Goal: Information Seeking & Learning: Understand process/instructions

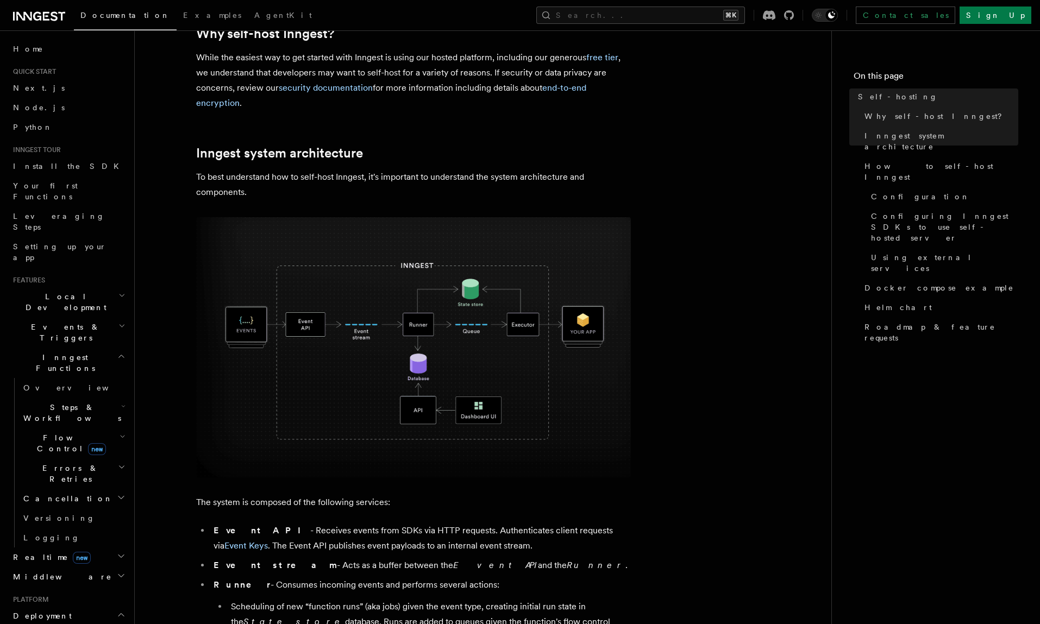
scroll to position [247, 0]
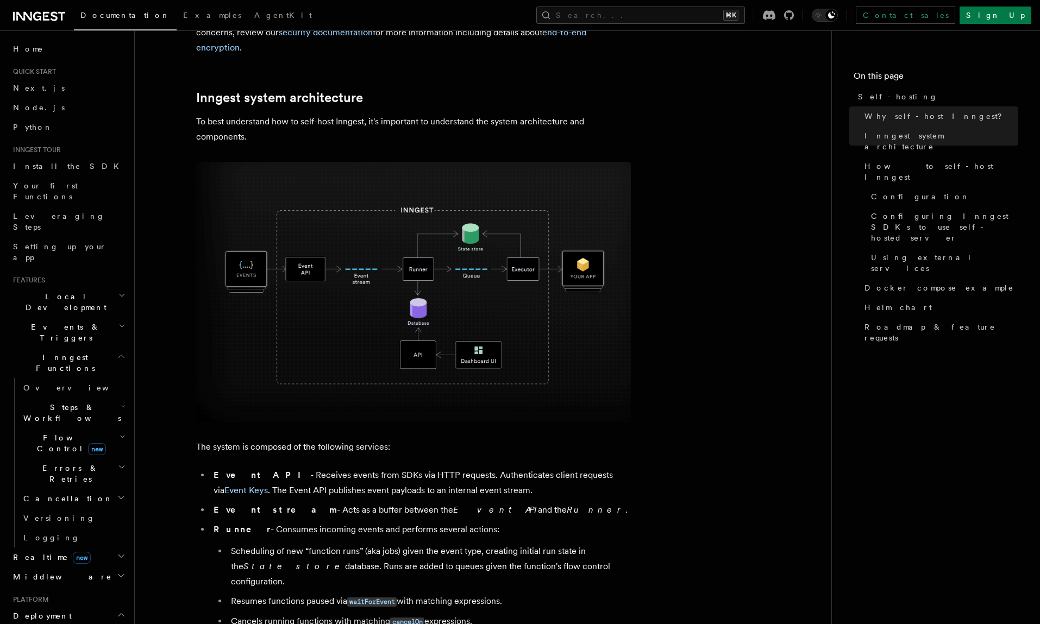
click at [378, 291] on img at bounding box center [413, 292] width 435 height 260
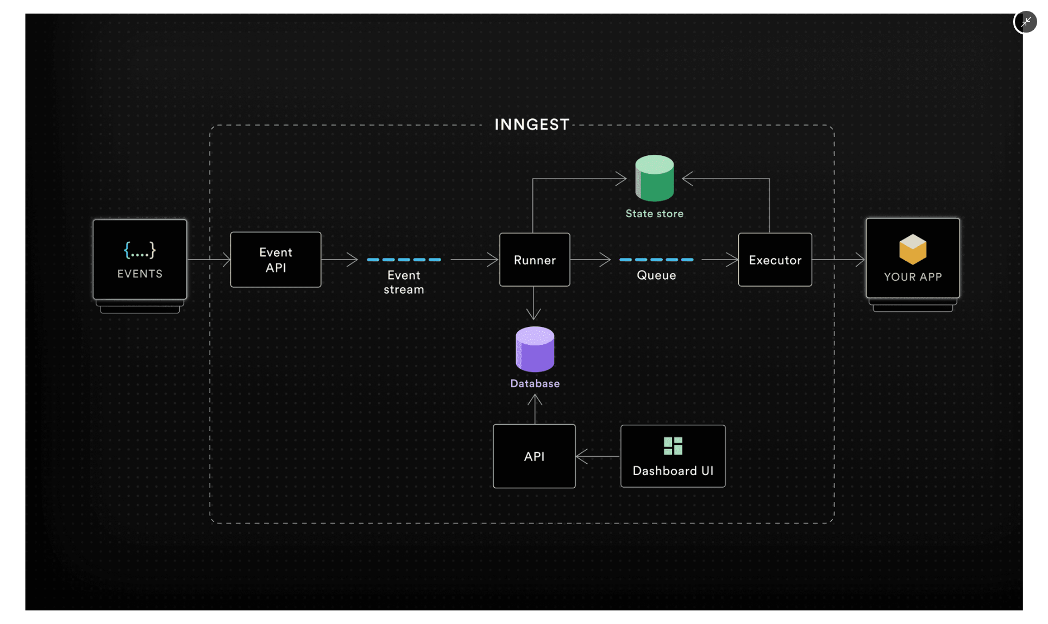
click at [652, 252] on img at bounding box center [524, 312] width 998 height 597
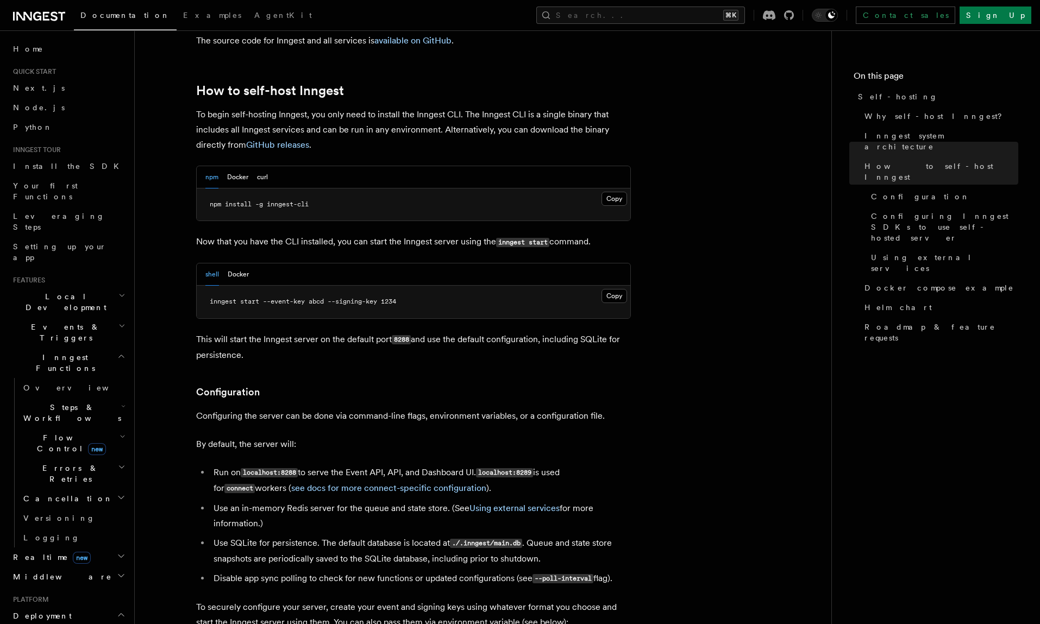
scroll to position [1101, 0]
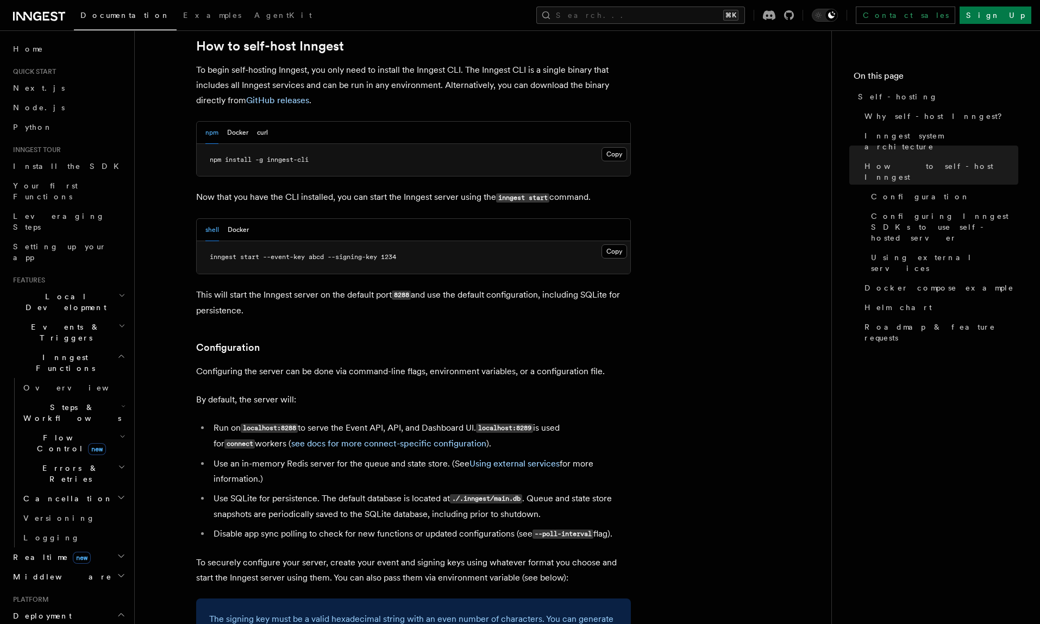
drag, startPoint x: 373, startPoint y: 503, endPoint x: 457, endPoint y: 505, distance: 84.2
click at [457, 526] on li "Disable app sync polling to check for new functions or updated configurations (…" at bounding box center [420, 534] width 420 height 16
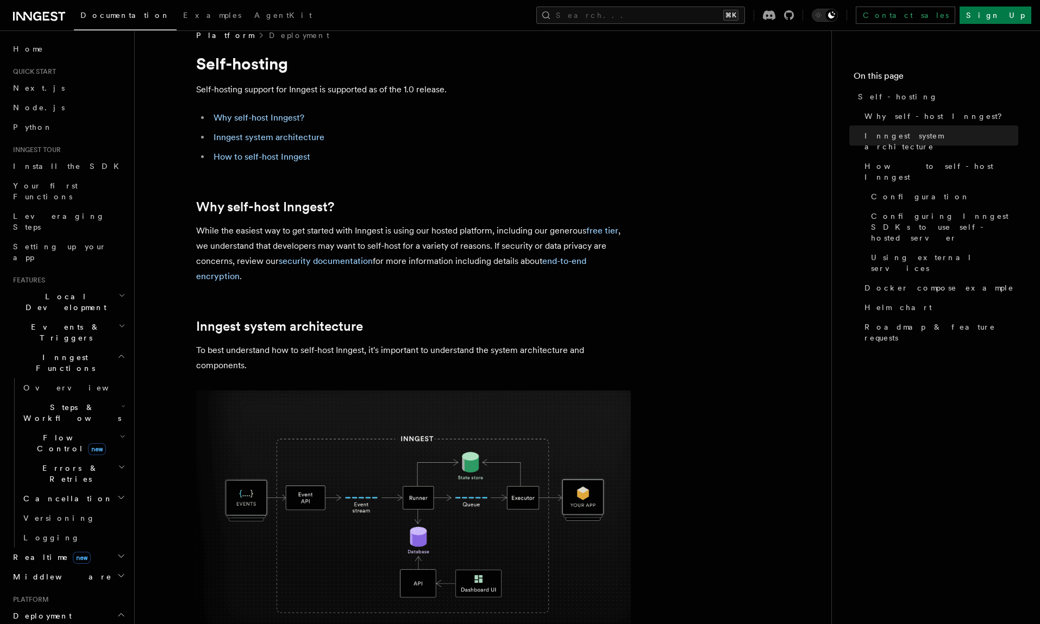
scroll to position [0, 0]
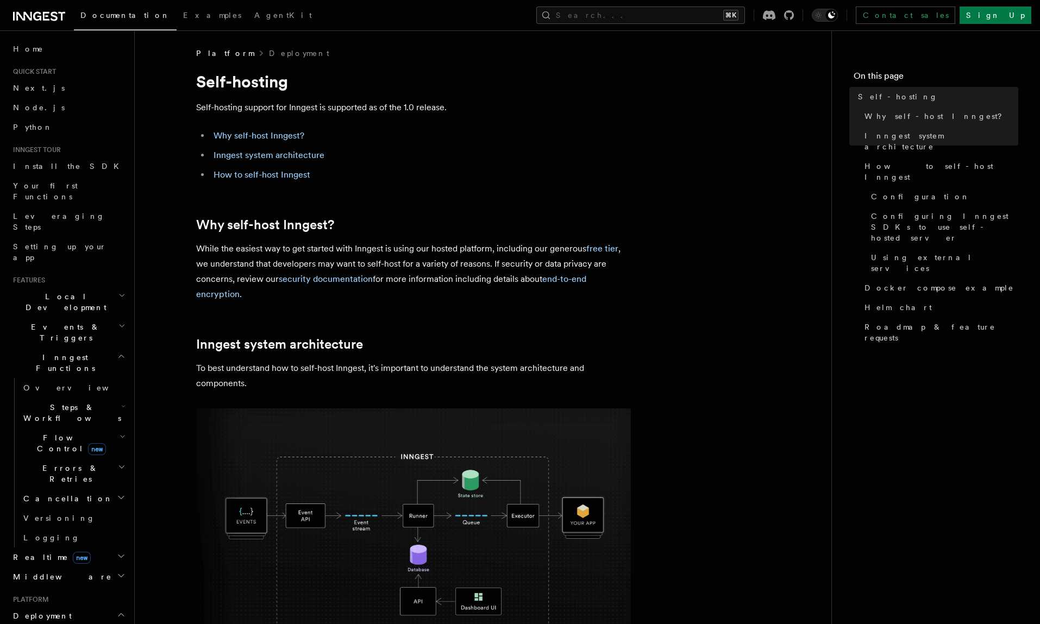
click at [410, 280] on p "While the easiest way to get started with Inngest is using our hosted platform,…" at bounding box center [413, 271] width 435 height 61
drag, startPoint x: 275, startPoint y: 366, endPoint x: 236, endPoint y: 372, distance: 39.5
click at [239, 372] on p "To best understand how to self-host Inngest, it's important to understand the s…" at bounding box center [413, 376] width 435 height 30
click at [225, 372] on p "To best understand how to self-host Inngest, it's important to understand the s…" at bounding box center [413, 376] width 435 height 30
drag, startPoint x: 229, startPoint y: 369, endPoint x: 382, endPoint y: 369, distance: 152.6
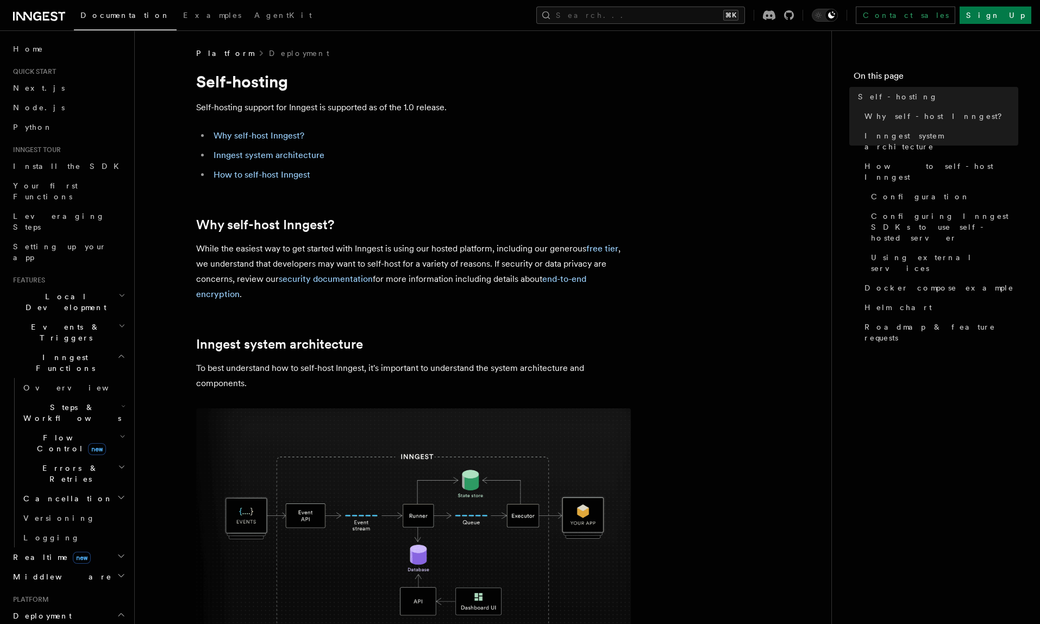
click at [382, 369] on p "To best understand how to self-host Inngest, it's important to understand the s…" at bounding box center [413, 376] width 435 height 30
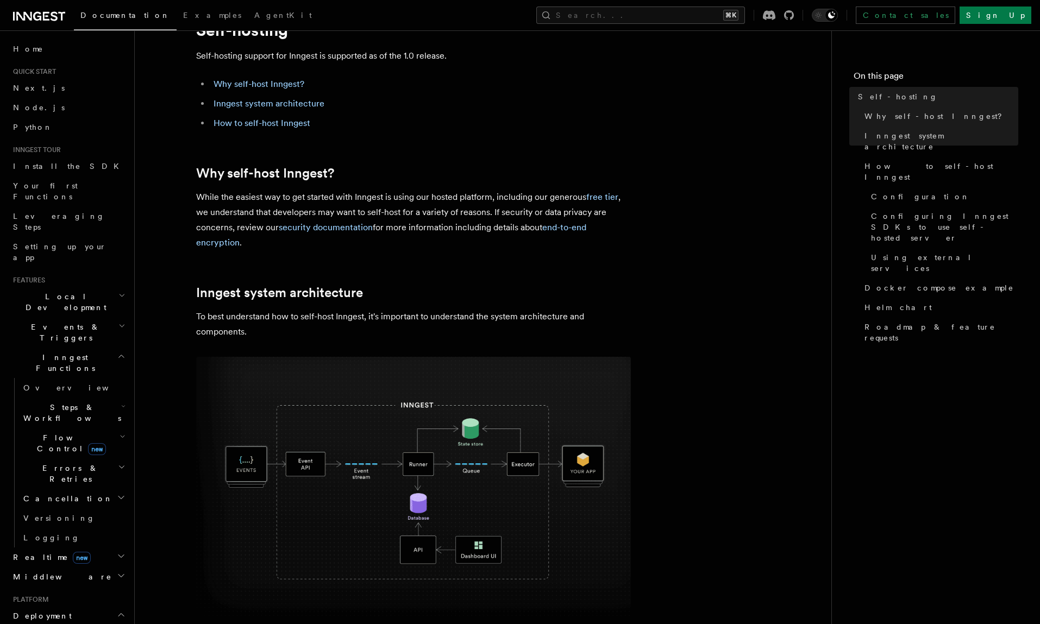
scroll to position [107, 0]
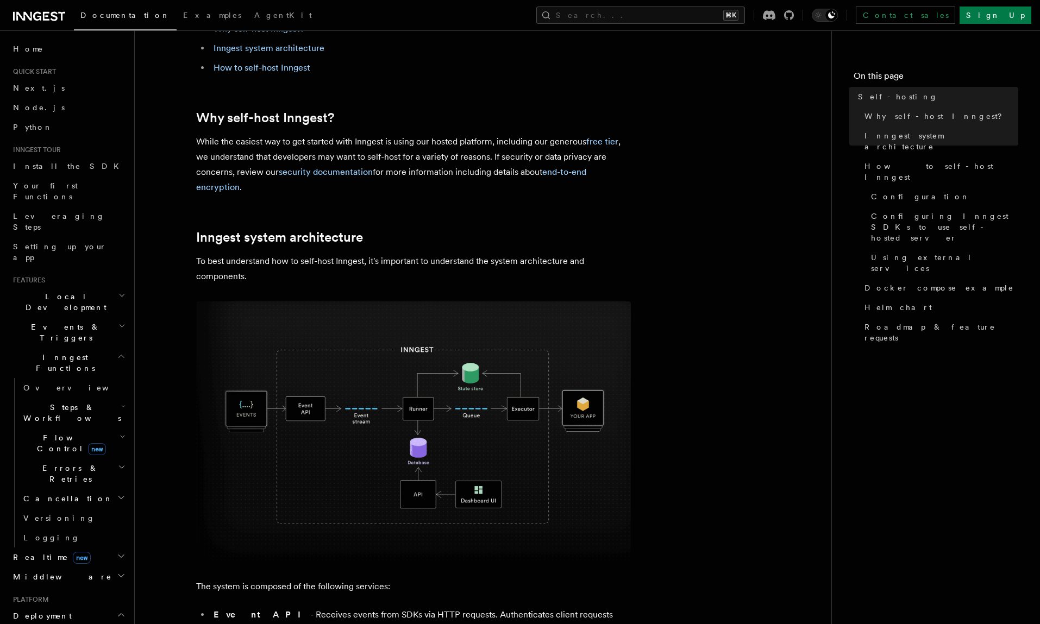
click at [358, 378] on img at bounding box center [413, 431] width 435 height 260
click at [364, 382] on img at bounding box center [413, 431] width 435 height 260
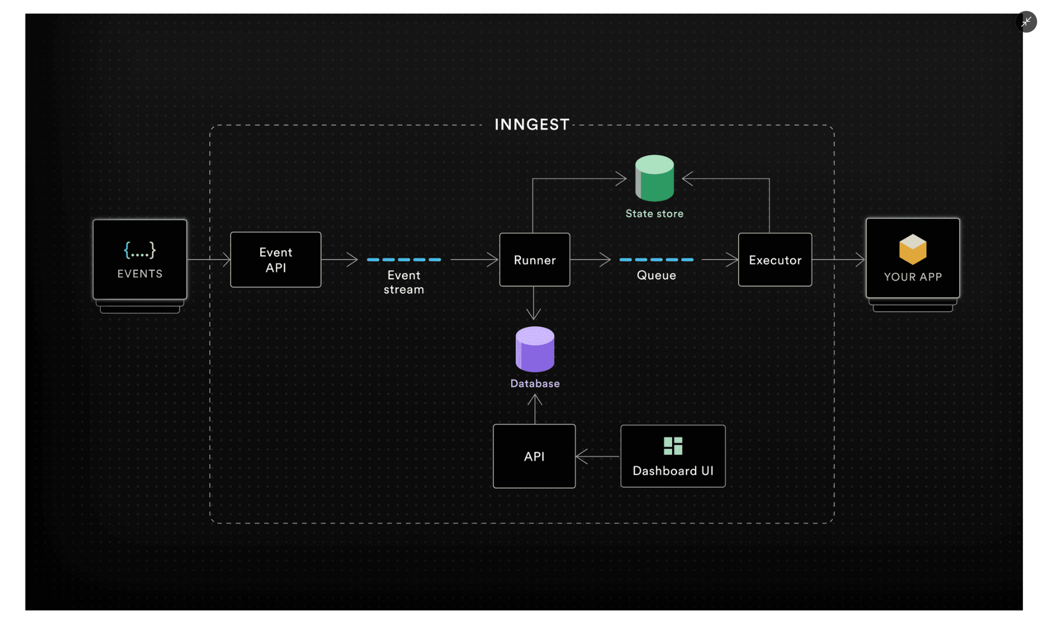
click at [1030, 25] on icon "Minimize image" at bounding box center [1026, 22] width 12 height 12
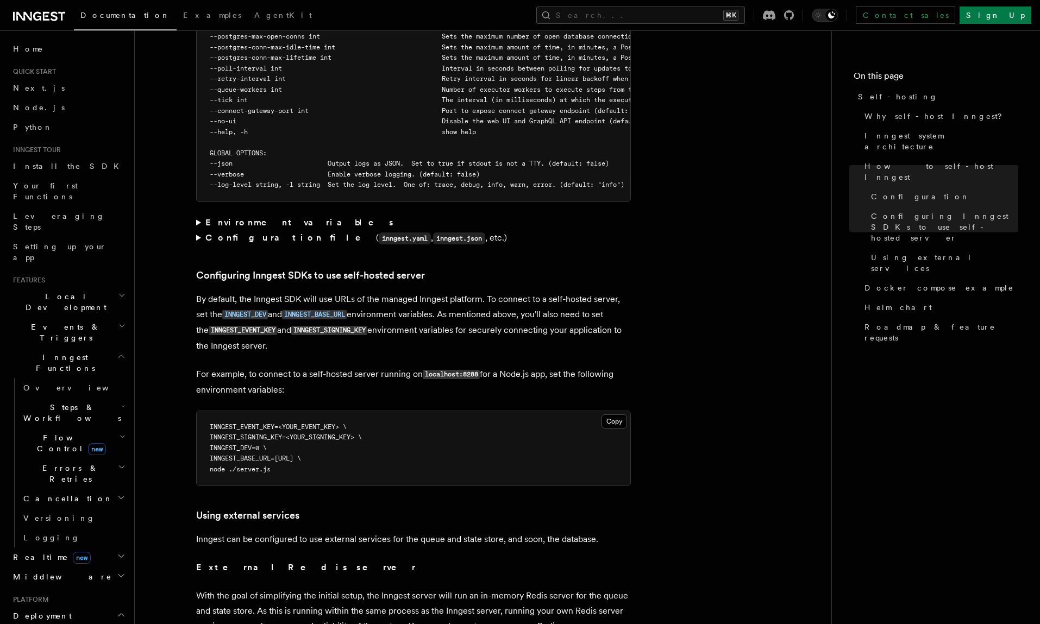
scroll to position [2269, 0]
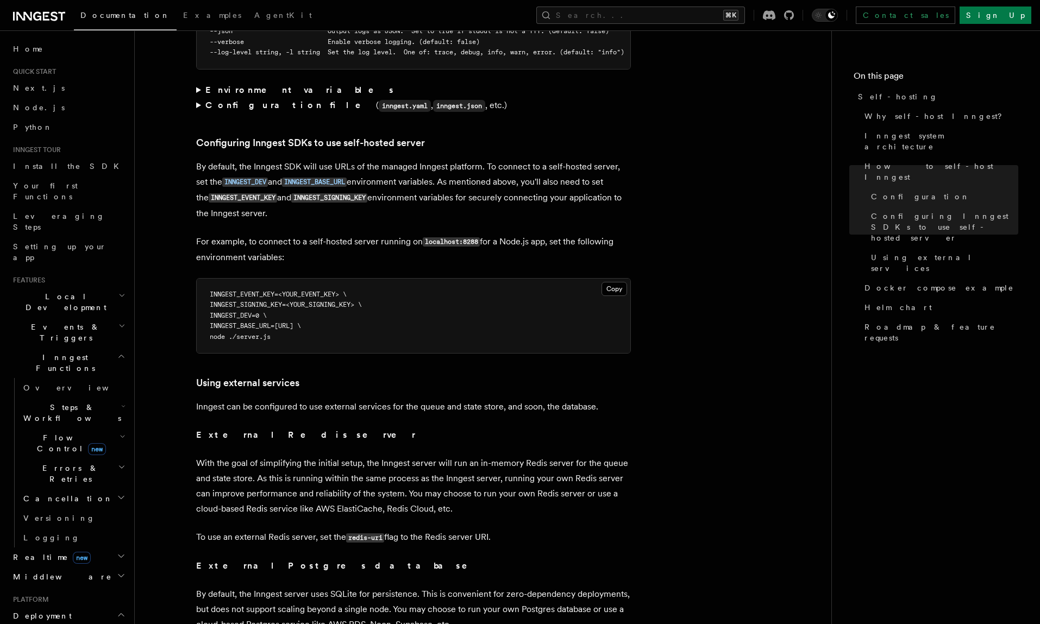
drag, startPoint x: 226, startPoint y: 375, endPoint x: 553, endPoint y: 368, distance: 327.1
click at [553, 399] on p "Inngest can be configured to use external services for the queue and state stor…" at bounding box center [413, 406] width 435 height 15
drag, startPoint x: 581, startPoint y: 370, endPoint x: 496, endPoint y: 373, distance: 85.3
click at [496, 399] on p "Inngest can be configured to use external services for the queue and state stor…" at bounding box center [413, 406] width 435 height 15
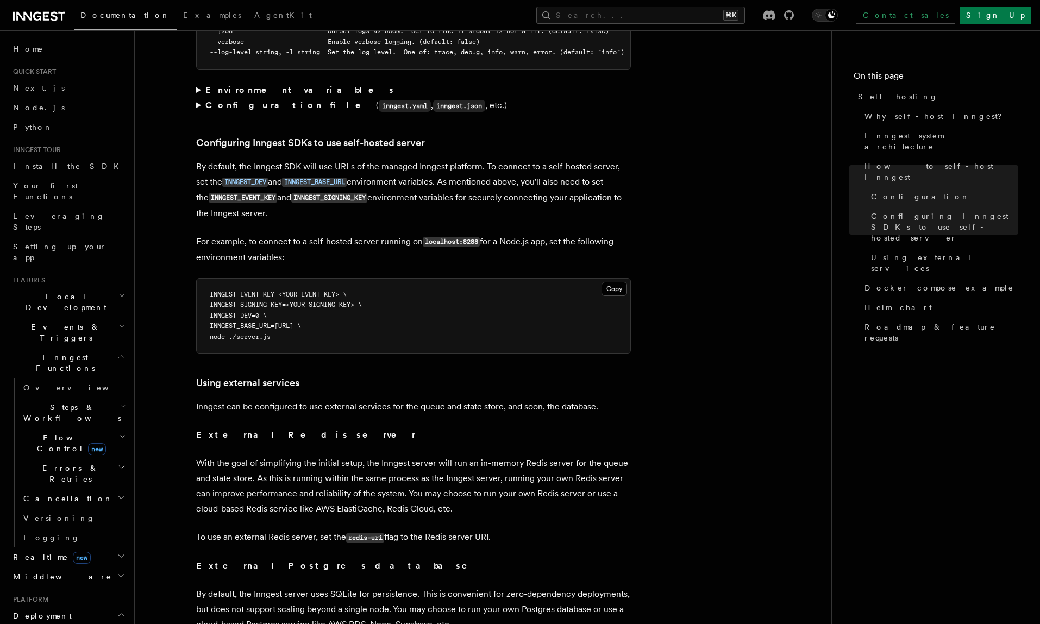
click at [496, 399] on p "Inngest can be configured to use external services for the queue and state stor…" at bounding box center [413, 406] width 435 height 15
drag, startPoint x: 581, startPoint y: 372, endPoint x: 587, endPoint y: 372, distance: 6.5
click at [587, 399] on p "Inngest can be configured to use external services for the queue and state stor…" at bounding box center [413, 406] width 435 height 15
drag, startPoint x: 608, startPoint y: 372, endPoint x: 399, endPoint y: 370, distance: 209.7
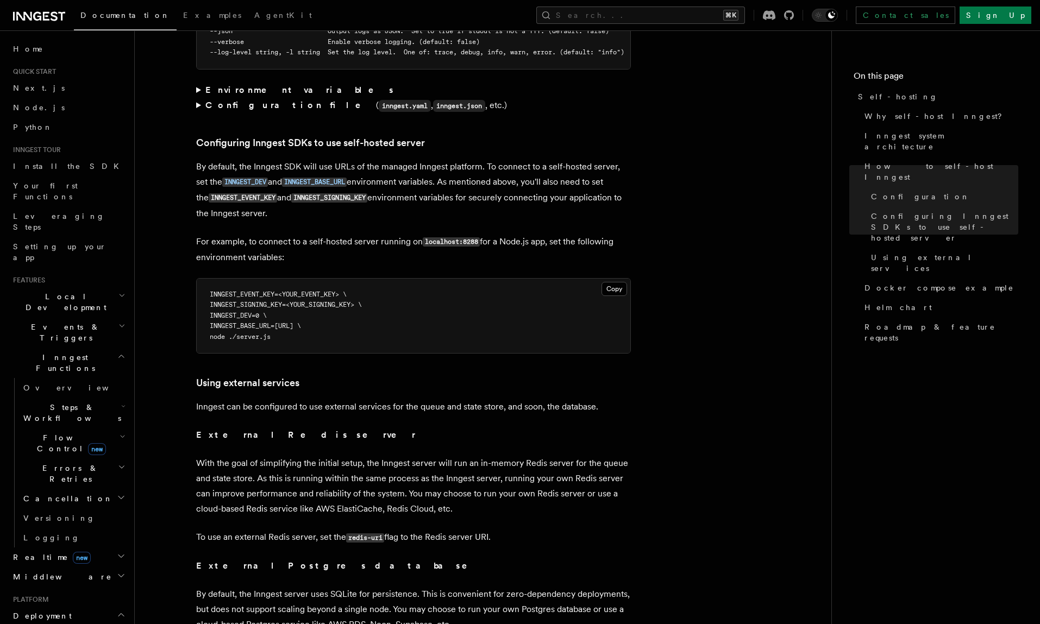
click at [402, 399] on p "Inngest can be configured to use external services for the queue and state stor…" at bounding box center [413, 406] width 435 height 15
click at [397, 399] on p "Inngest can be configured to use external services for the queue and state stor…" at bounding box center [413, 406] width 435 height 15
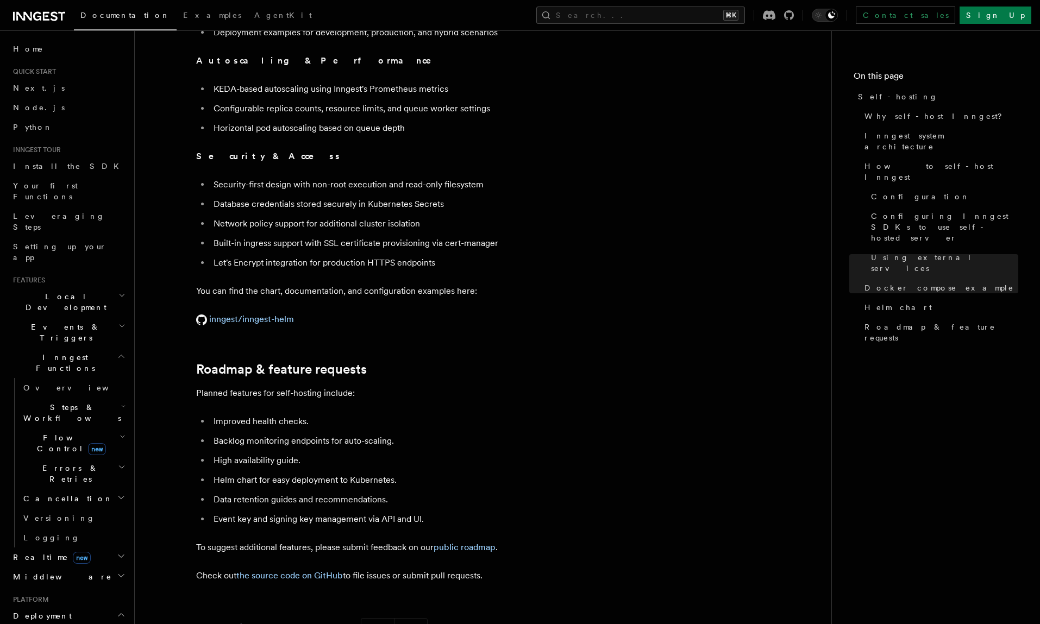
scroll to position [3664, 0]
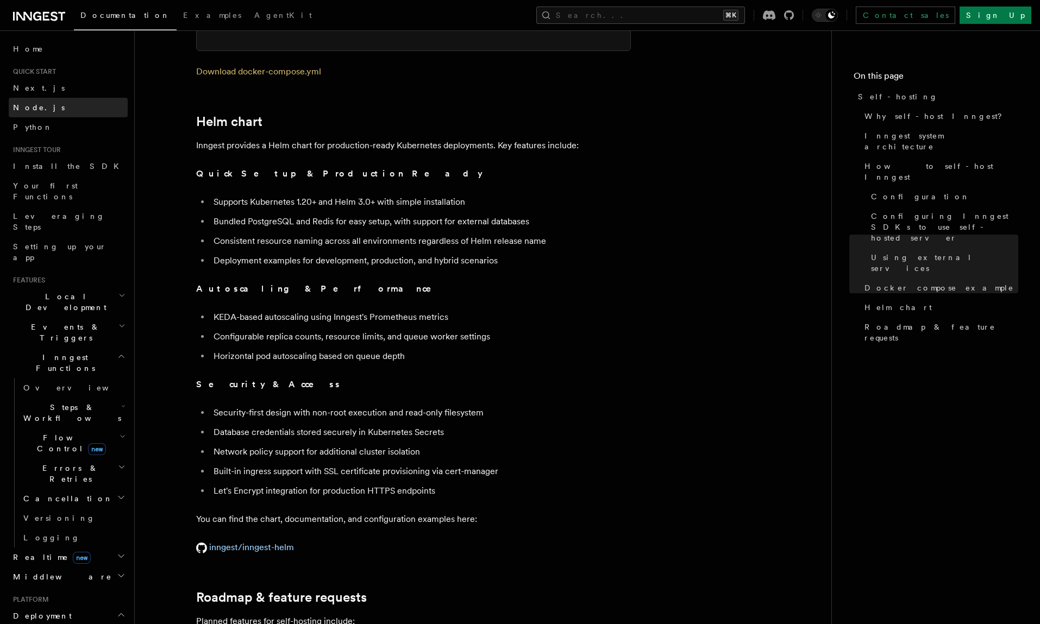
click at [49, 103] on link "Node.js" at bounding box center [68, 108] width 119 height 20
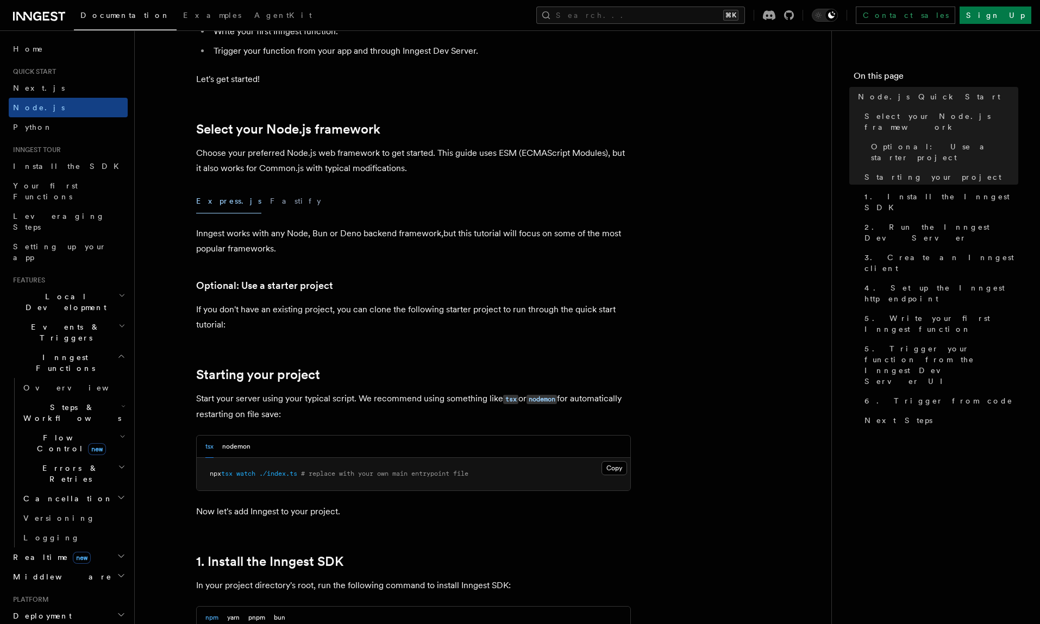
scroll to position [235, 0]
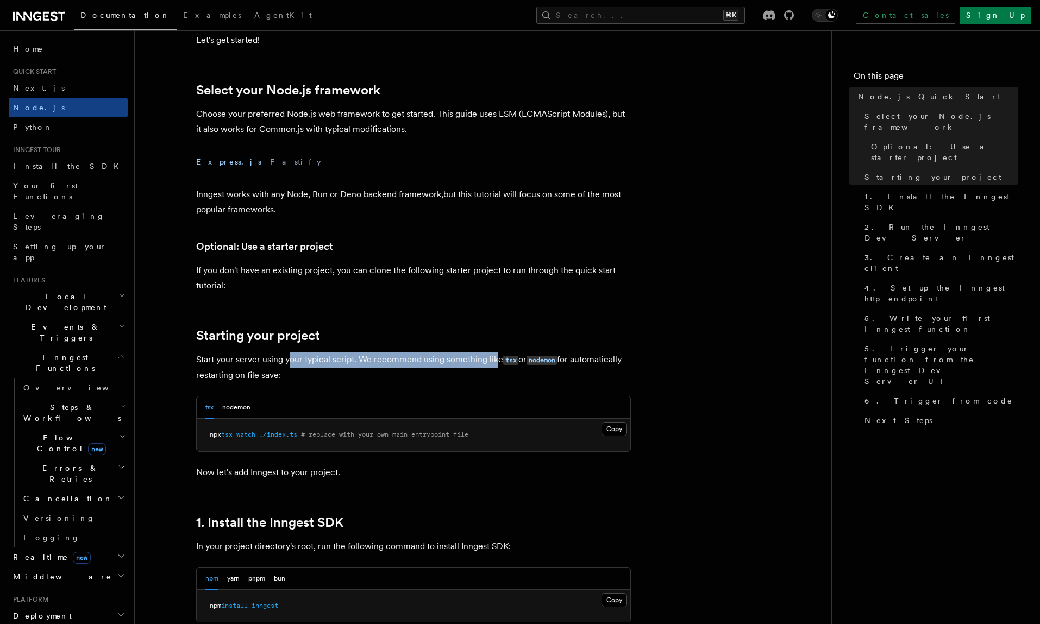
drag, startPoint x: 337, startPoint y: 359, endPoint x: 494, endPoint y: 357, distance: 156.5
click at [494, 357] on p "Start your server using your typical script. We recommend using something like …" at bounding box center [413, 367] width 435 height 31
click at [424, 357] on p "Start your server using your typical script. We recommend using something like …" at bounding box center [413, 367] width 435 height 31
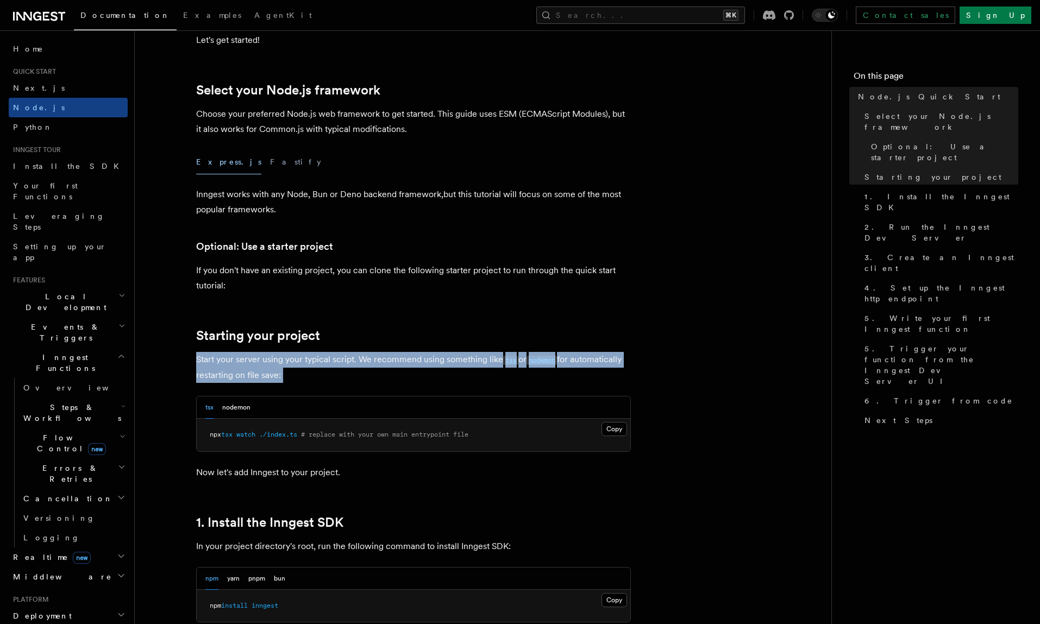
scroll to position [397, 0]
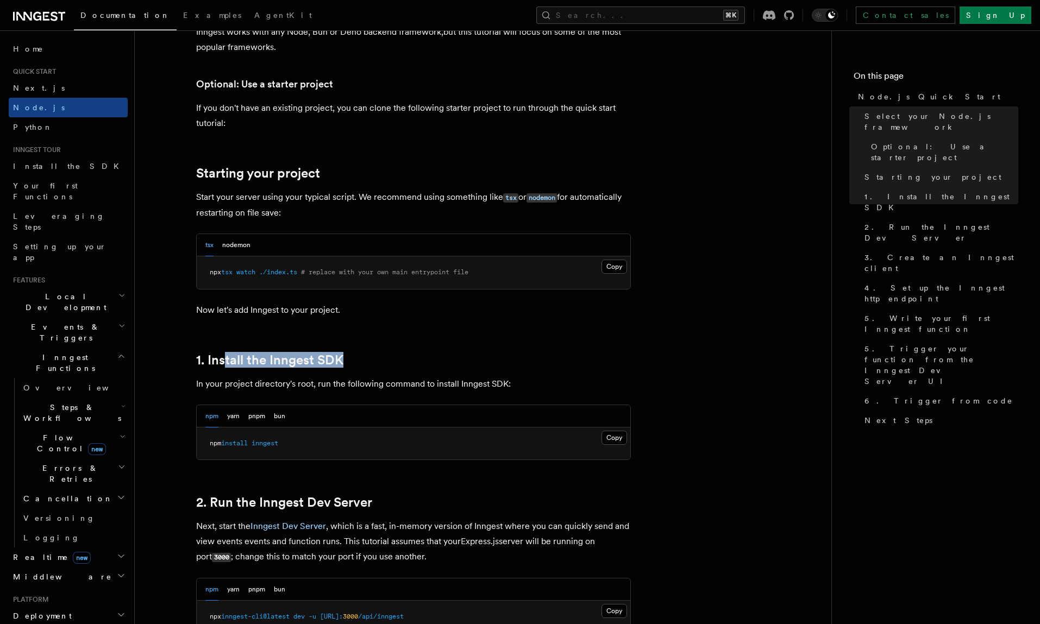
drag, startPoint x: 409, startPoint y: 361, endPoint x: 225, endPoint y: 368, distance: 184.3
click at [226, 359] on h2 "1. Install the Inngest SDK" at bounding box center [413, 360] width 435 height 15
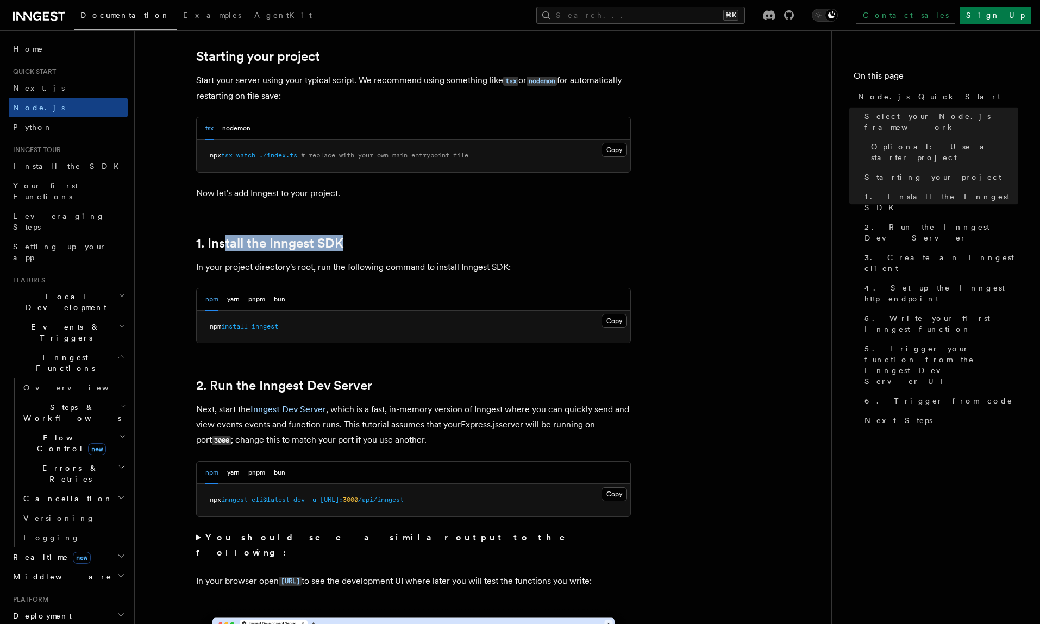
scroll to position [570, 0]
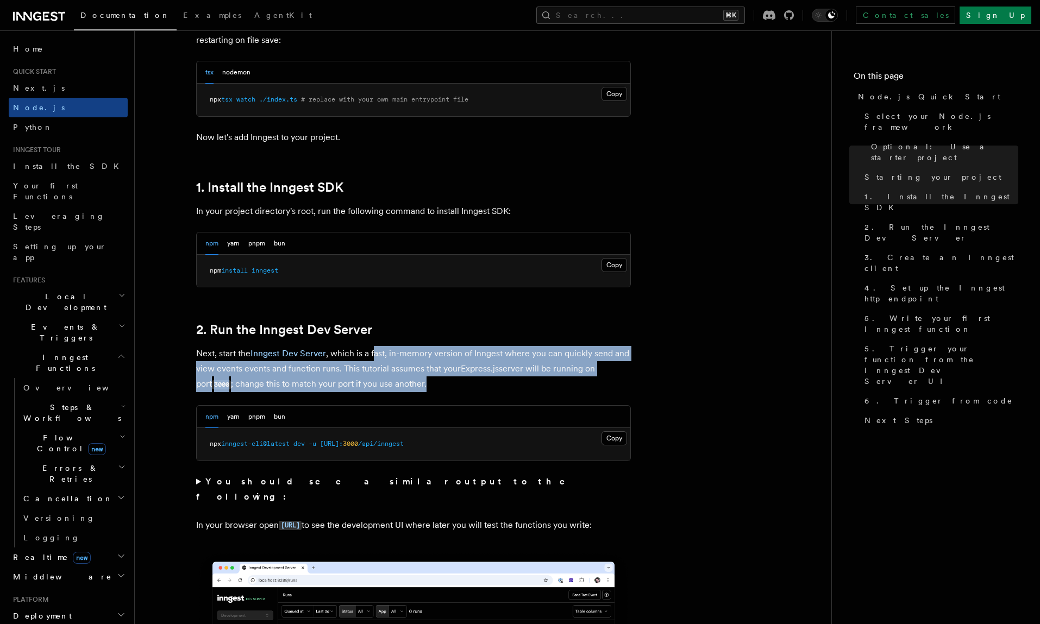
drag, startPoint x: 404, startPoint y: 360, endPoint x: 460, endPoint y: 374, distance: 57.7
click at [460, 374] on p "Next, start the Inngest Dev Server , which is a fast, in-memory version of Inng…" at bounding box center [413, 369] width 435 height 46
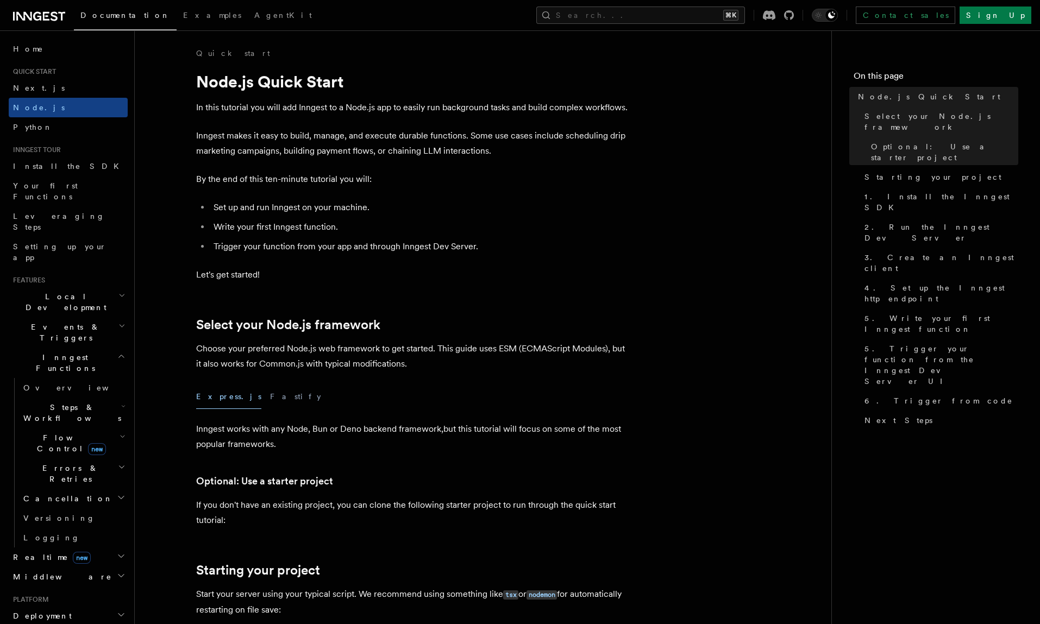
scroll to position [169, 0]
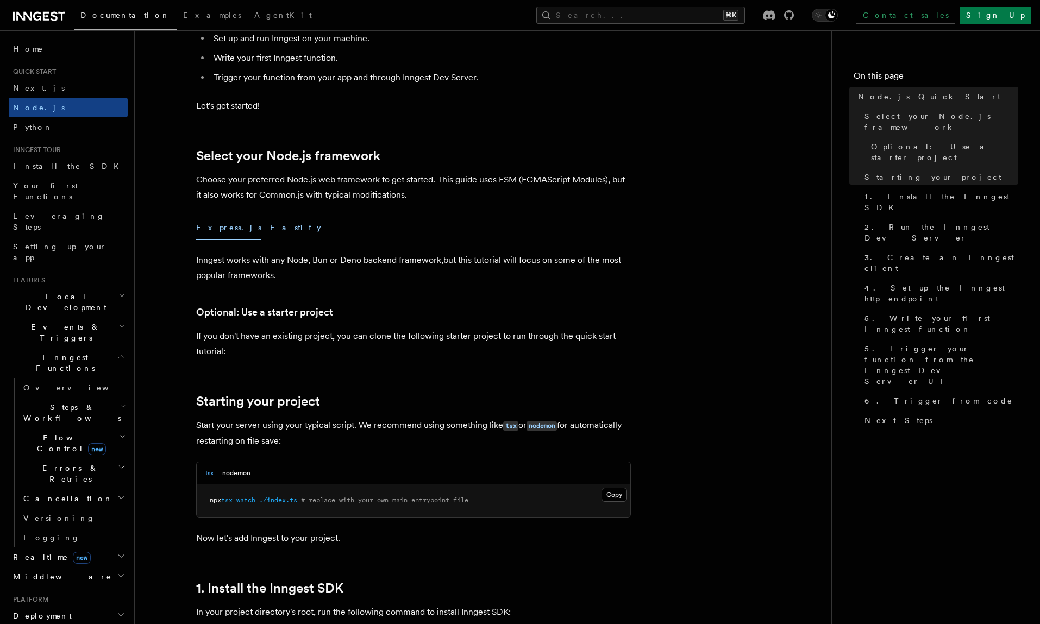
click at [270, 228] on button "Fastify" at bounding box center [295, 228] width 51 height 24
click at [217, 229] on button "Express.js" at bounding box center [228, 228] width 65 height 24
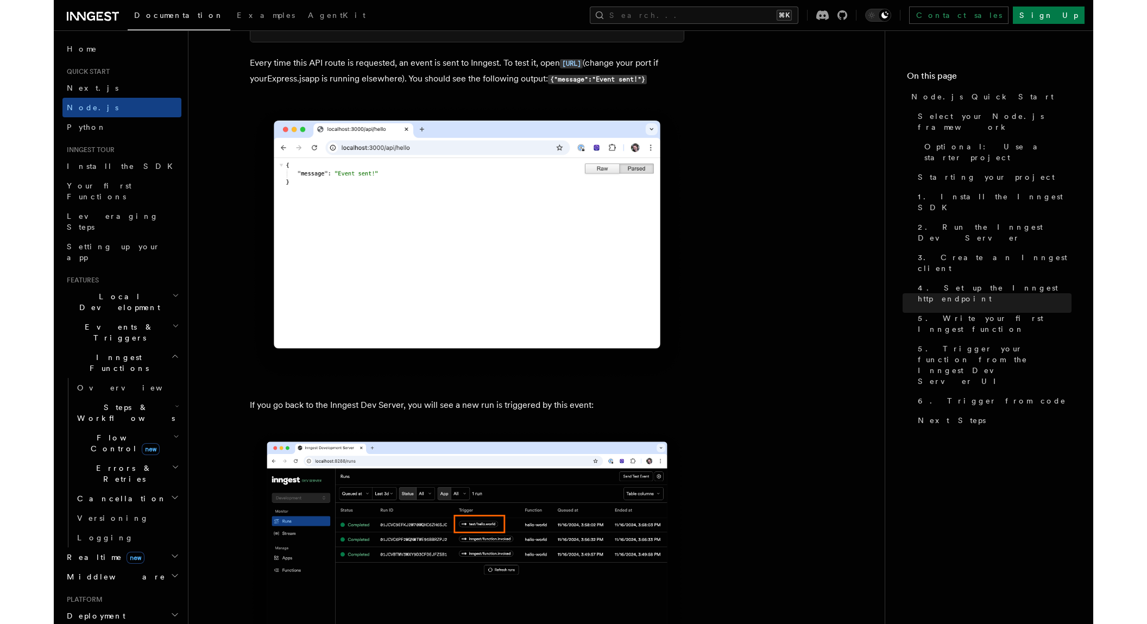
scroll to position [5793, 0]
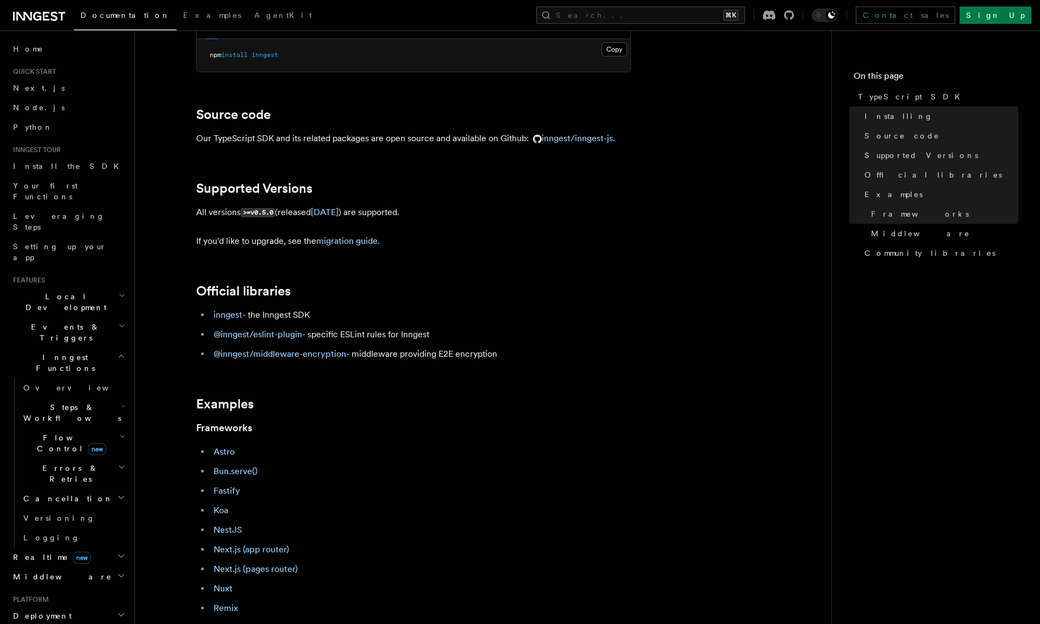
scroll to position [280, 0]
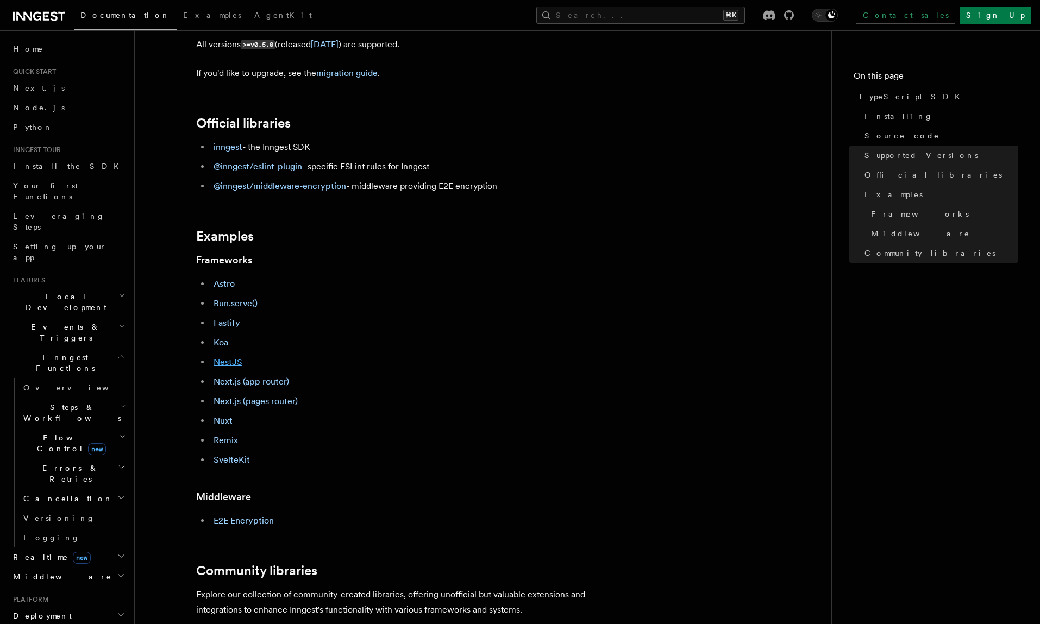
click at [234, 364] on link "NestJS" at bounding box center [227, 362] width 29 height 10
